Goal: Task Accomplishment & Management: Manage account settings

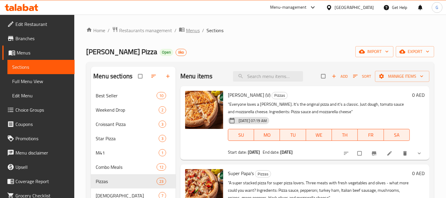
click at [189, 32] on span "Menus" at bounding box center [193, 30] width 14 height 7
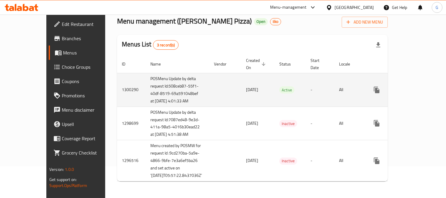
scroll to position [70, 0]
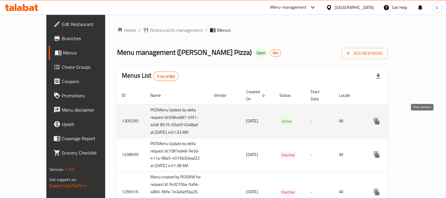
click at [424, 120] on icon "enhanced table" at bounding box center [419, 120] width 7 height 7
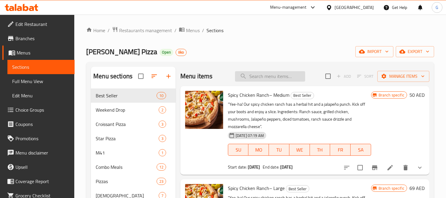
click at [277, 72] on input "search" at bounding box center [270, 76] width 70 height 10
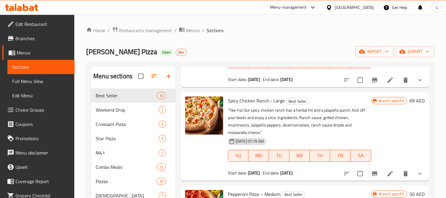
scroll to position [99, 0]
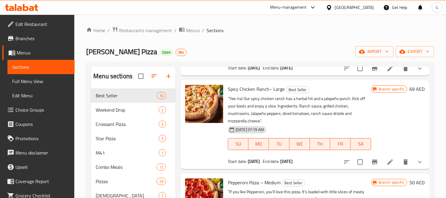
click at [296, 36] on div "Home / Restaurants management / Menus / Sections Papa Johns Pizza Open iiko imp…" at bounding box center [260, 167] width 348 height 283
click at [237, 114] on p ""Yee-ha! Our spicy chicken ranch has a herbal hit and a jalapeño punch. Kick of…" at bounding box center [299, 110] width 143 height 30
click at [372, 164] on icon "Branch-specific-item" at bounding box center [374, 161] width 5 height 5
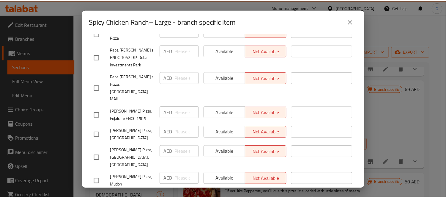
scroll to position [2018, 0]
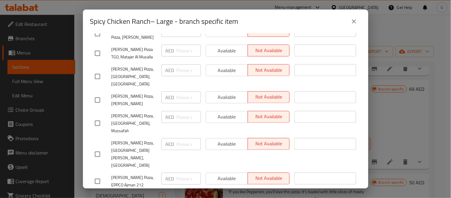
click at [355, 24] on icon "close" at bounding box center [354, 21] width 7 height 7
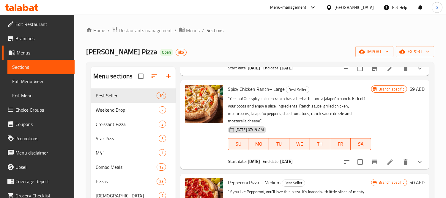
click at [255, 88] on span "Spicy Chicken Ranch– Large" at bounding box center [256, 88] width 57 height 9
copy h6 "Spicy Chicken Ranch– Large"
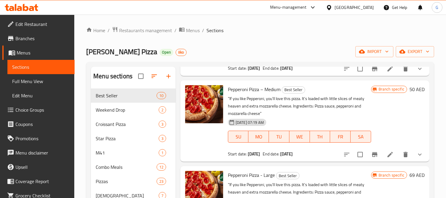
scroll to position [231, 0]
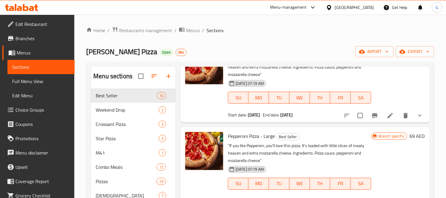
click at [253, 133] on span "Pepperoni Pizza - Large" at bounding box center [251, 135] width 47 height 9
copy h6 "Pepperoni Pizza - Large"
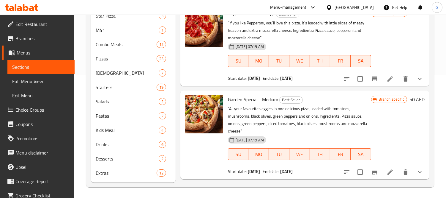
scroll to position [360, 0]
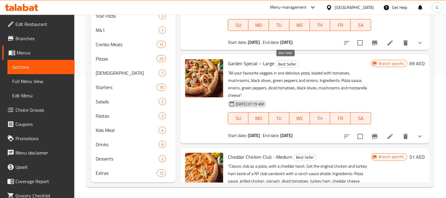
click at [276, 63] on span "Best Seller" at bounding box center [287, 64] width 23 height 7
click at [267, 63] on span "Garden Special – Large" at bounding box center [251, 63] width 46 height 9
copy h6 "Garden Special – Large"
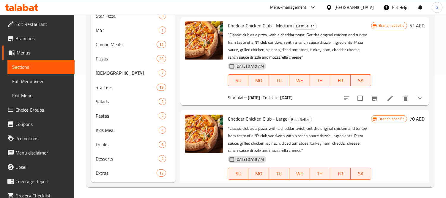
scroll to position [492, 0]
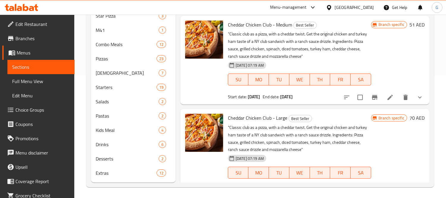
click at [269, 118] on span "Cheddar Chicken Club - Large" at bounding box center [257, 117] width 59 height 9
copy h6 "Cheddar Chicken Club - Large"
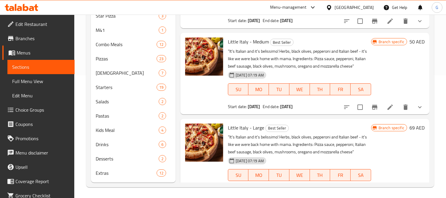
scroll to position [673, 0]
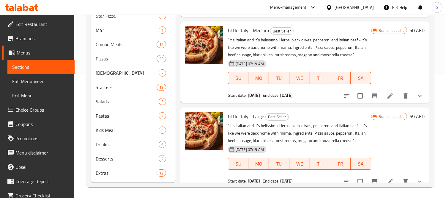
click at [248, 117] on span "Little Italy - Large" at bounding box center [246, 116] width 36 height 9
copy h6 "Little Italy - Large"
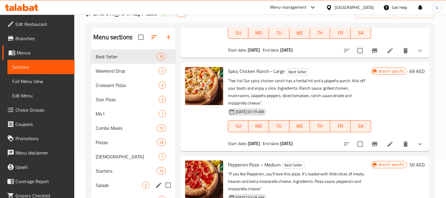
scroll to position [0, 0]
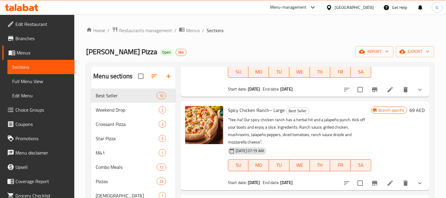
click at [29, 23] on span "Edit Restaurant" at bounding box center [42, 24] width 54 height 7
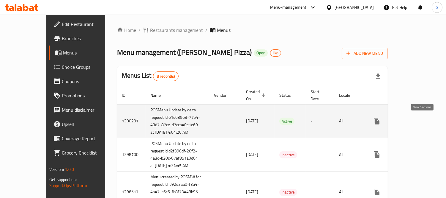
click at [418, 122] on link "enhanced table" at bounding box center [420, 121] width 14 height 14
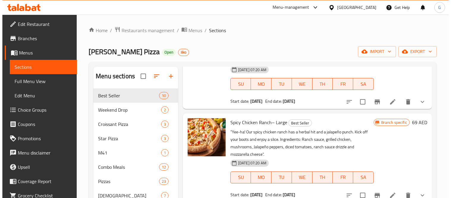
scroll to position [66, 0]
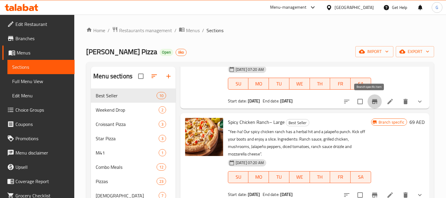
click at [372, 105] on icon "Branch-specific-item" at bounding box center [375, 101] width 7 height 7
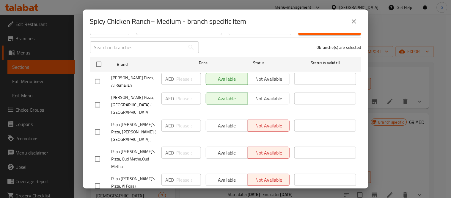
scroll to position [0, 0]
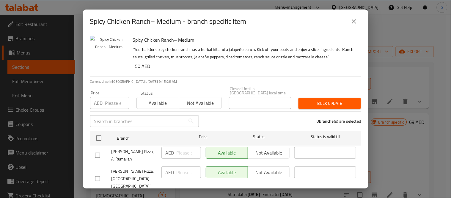
click at [284, 34] on div "Spicy Chicken Ranch– Medium "Yee-ha! Our spicy chicken ranch has a herbal hit a…" at bounding box center [245, 54] width 228 height 43
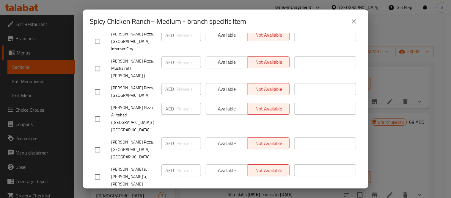
scroll to position [91, 0]
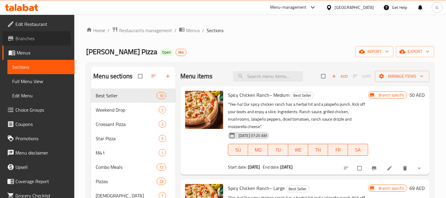
click at [28, 41] on span "Branches" at bounding box center [42, 38] width 54 height 7
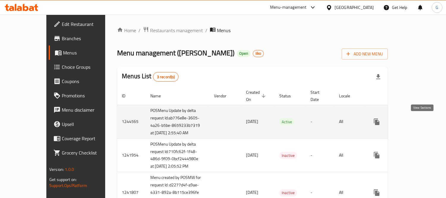
click at [426, 119] on link "enhanced table" at bounding box center [420, 122] width 14 height 14
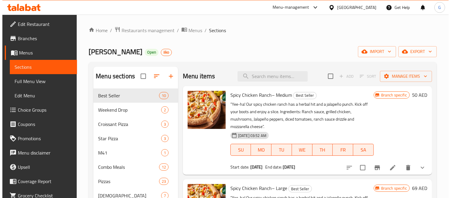
scroll to position [66, 0]
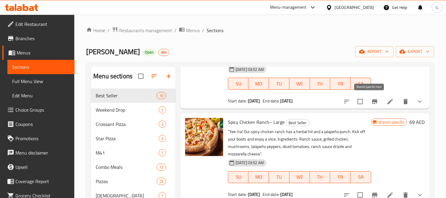
click at [369, 105] on button "Branch-specific-item" at bounding box center [375, 101] width 14 height 14
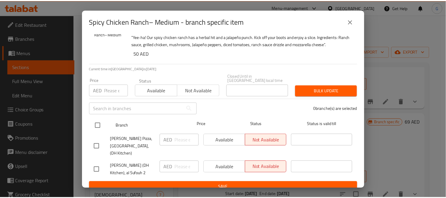
scroll to position [19, 0]
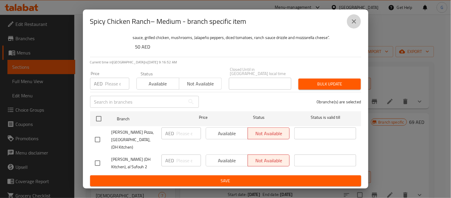
click at [350, 25] on button "close" at bounding box center [354, 21] width 14 height 14
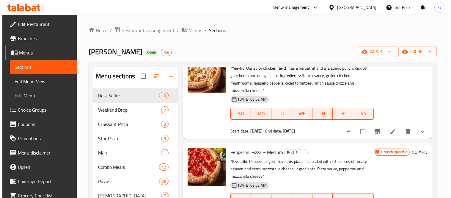
scroll to position [132, 0]
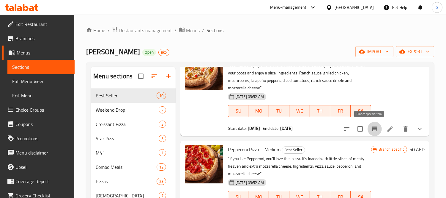
click at [372, 127] on icon "Branch-specific-item" at bounding box center [374, 128] width 5 height 5
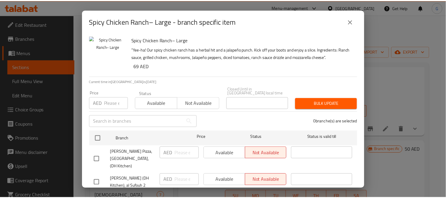
scroll to position [19, 0]
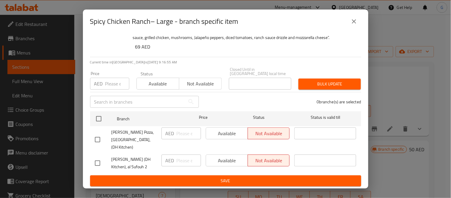
click at [355, 20] on icon "close" at bounding box center [354, 21] width 7 height 7
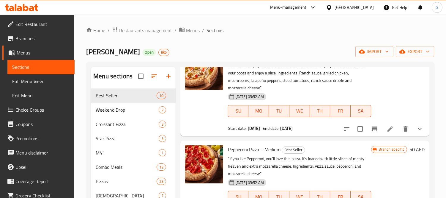
scroll to position [231, 0]
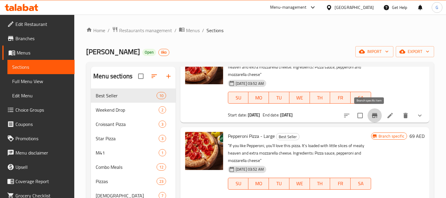
click at [372, 114] on icon "Branch-specific-item" at bounding box center [374, 115] width 5 height 5
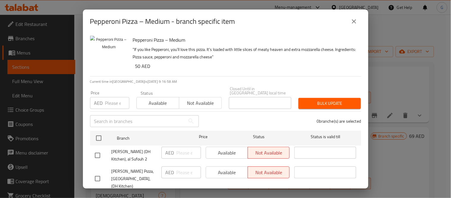
drag, startPoint x: 355, startPoint y: 29, endPoint x: 355, endPoint y: 24, distance: 5.1
click at [355, 28] on div "Pepperoni Pizza – Medium - branch specific item" at bounding box center [226, 22] width 286 height 24
drag, startPoint x: 355, startPoint y: 23, endPoint x: 343, endPoint y: 84, distance: 62.1
click at [355, 24] on icon "close" at bounding box center [354, 21] width 7 height 7
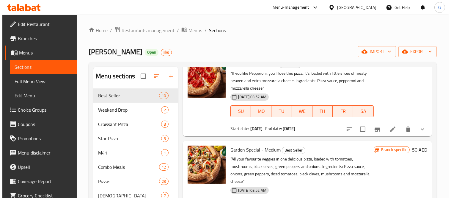
scroll to position [430, 0]
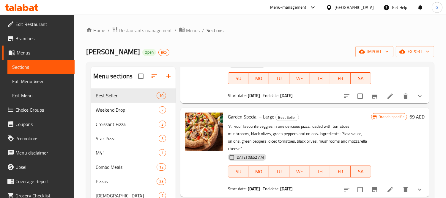
click at [372, 97] on icon "Branch-specific-item" at bounding box center [375, 96] width 7 height 7
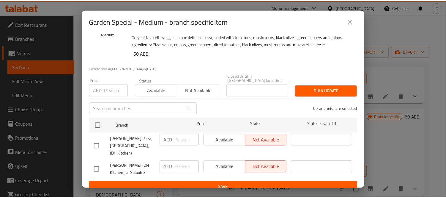
scroll to position [19, 0]
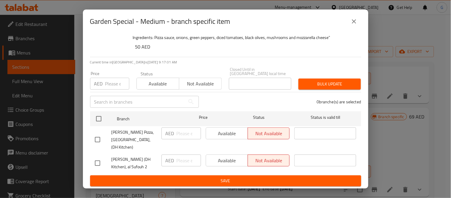
click at [356, 24] on icon "close" at bounding box center [354, 21] width 7 height 7
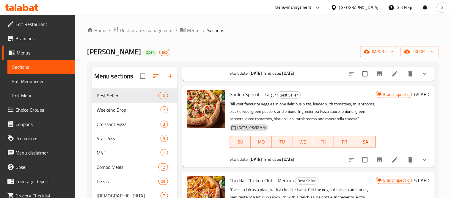
scroll to position [628, 0]
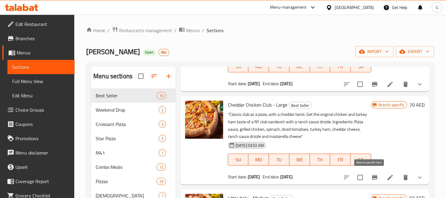
click at [372, 174] on icon "Branch-specific-item" at bounding box center [375, 177] width 7 height 7
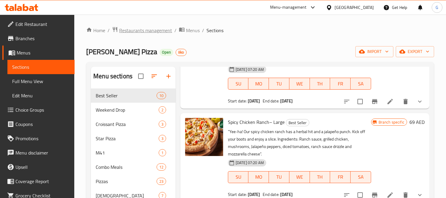
click at [135, 29] on span "Restaurants management" at bounding box center [145, 30] width 53 height 7
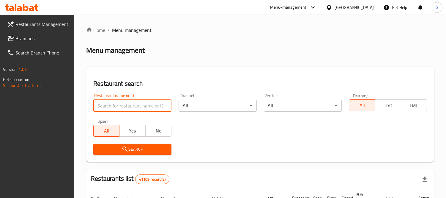
click at [138, 100] on input "search" at bounding box center [132, 106] width 78 height 12
paste input "12802"
type input "12802"
click button "Search" at bounding box center [132, 149] width 78 height 11
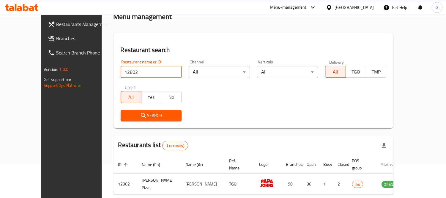
scroll to position [56, 0]
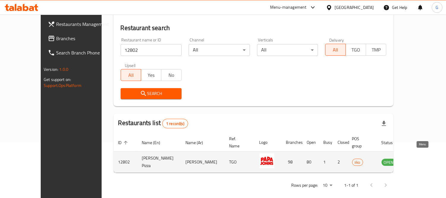
click at [420, 160] on icon "enhanced table" at bounding box center [416, 162] width 7 height 5
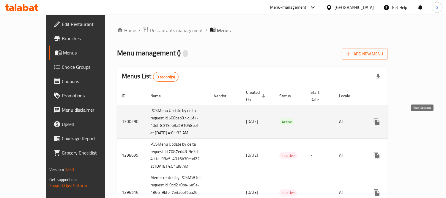
click at [422, 123] on icon "enhanced table" at bounding box center [419, 121] width 5 height 5
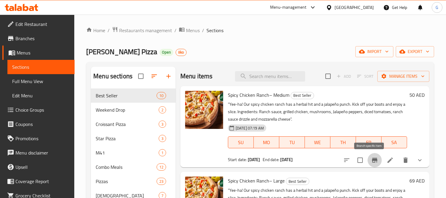
click at [373, 159] on icon "Branch-specific-item" at bounding box center [375, 159] width 7 height 7
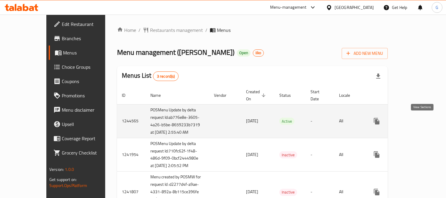
click at [422, 120] on icon "enhanced table" at bounding box center [419, 120] width 7 height 7
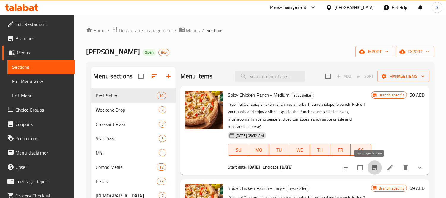
click at [372, 168] on icon "Branch-specific-item" at bounding box center [374, 167] width 5 height 5
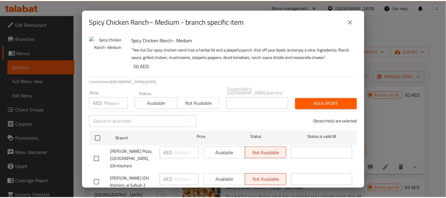
scroll to position [19, 0]
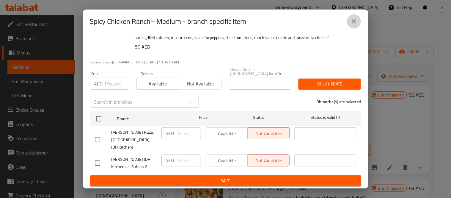
click at [354, 21] on icon "close" at bounding box center [354, 21] width 4 height 4
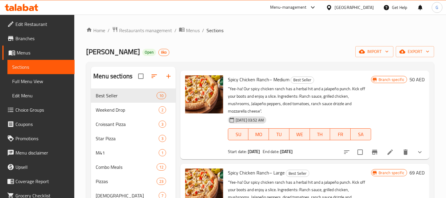
scroll to position [0, 0]
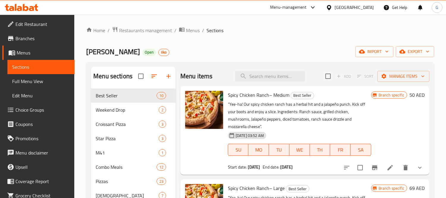
click at [253, 93] on span "Spicy Chicken Ranch– Medium" at bounding box center [259, 94] width 62 height 9
copy h6 "Spicy Chicken Ranch– Medium"
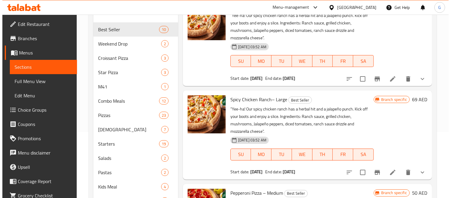
scroll to position [66, 0]
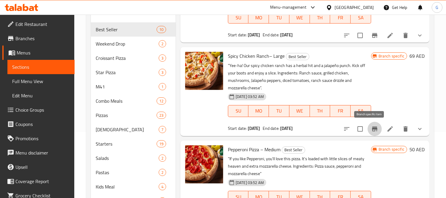
click at [372, 129] on icon "Branch-specific-item" at bounding box center [375, 128] width 7 height 7
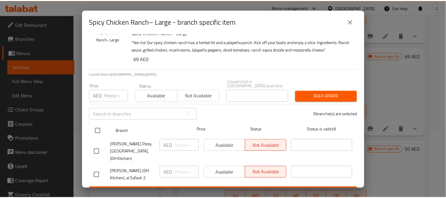
scroll to position [19, 0]
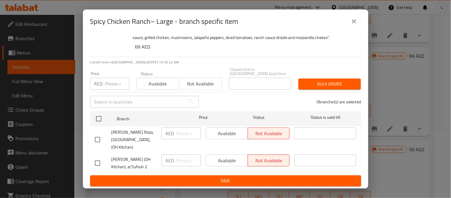
click at [352, 14] on button "close" at bounding box center [354, 21] width 14 height 14
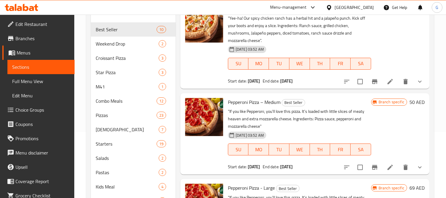
scroll to position [99, 0]
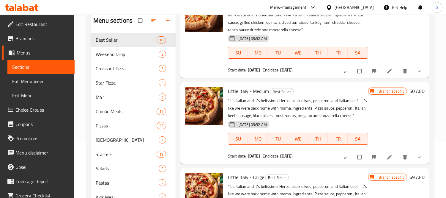
scroll to position [123, 0]
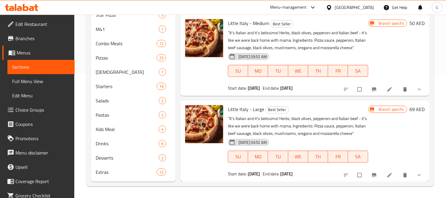
click at [19, 39] on span "Branches" at bounding box center [42, 38] width 54 height 7
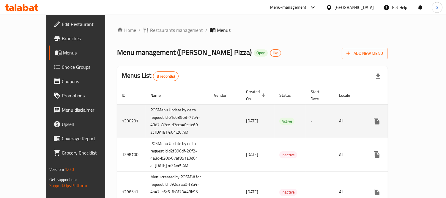
click at [419, 123] on icon "enhanced table" at bounding box center [419, 120] width 7 height 7
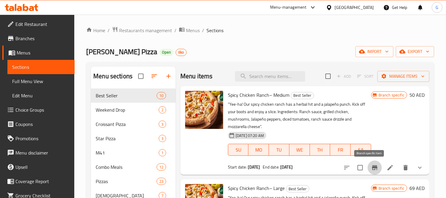
click at [372, 166] on icon "Branch-specific-item" at bounding box center [374, 167] width 5 height 5
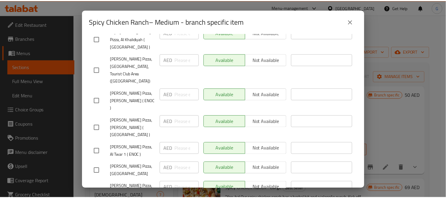
scroll to position [1396, 0]
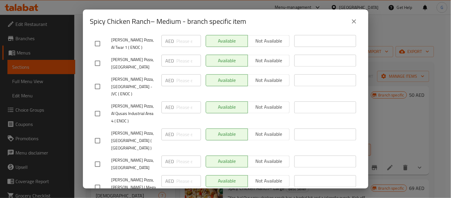
drag, startPoint x: 361, startPoint y: 21, endPoint x: 351, endPoint y: 22, distance: 10.4
click at [358, 20] on div "Spicy Chicken Ranch– Medium - branch specific item" at bounding box center [226, 22] width 286 height 24
click at [351, 22] on icon "close" at bounding box center [354, 21] width 7 height 7
